Goal: Find specific page/section

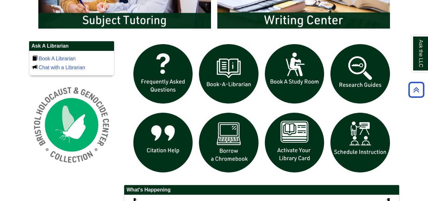
scroll to position [408, 0]
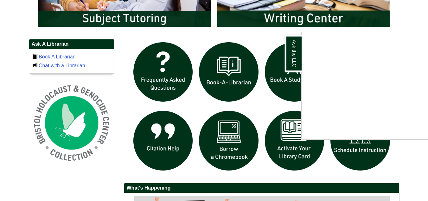
click at [226, 145] on div "Ask the LLC" at bounding box center [214, 100] width 428 height 201
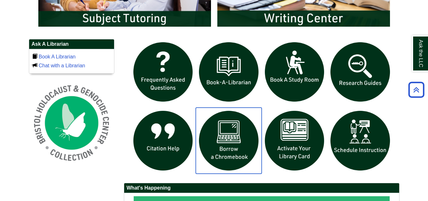
click at [226, 148] on img "slideshow" at bounding box center [229, 141] width 66 height 66
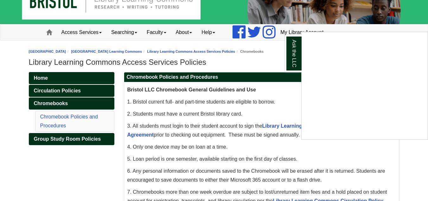
scroll to position [22, 0]
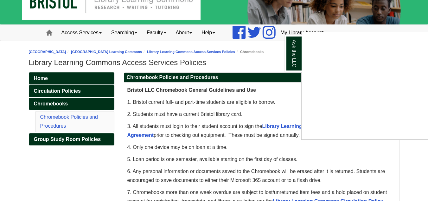
click at [273, 126] on div "Ask the LLC" at bounding box center [214, 100] width 428 height 201
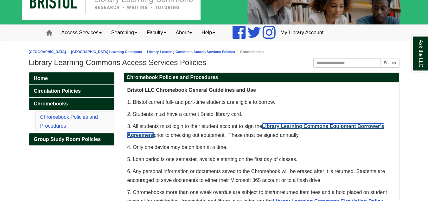
click at [273, 126] on link "Library Learning Commons Equipment Borrower’s Agreement" at bounding box center [255, 130] width 257 height 14
